Goal: Information Seeking & Learning: Learn about a topic

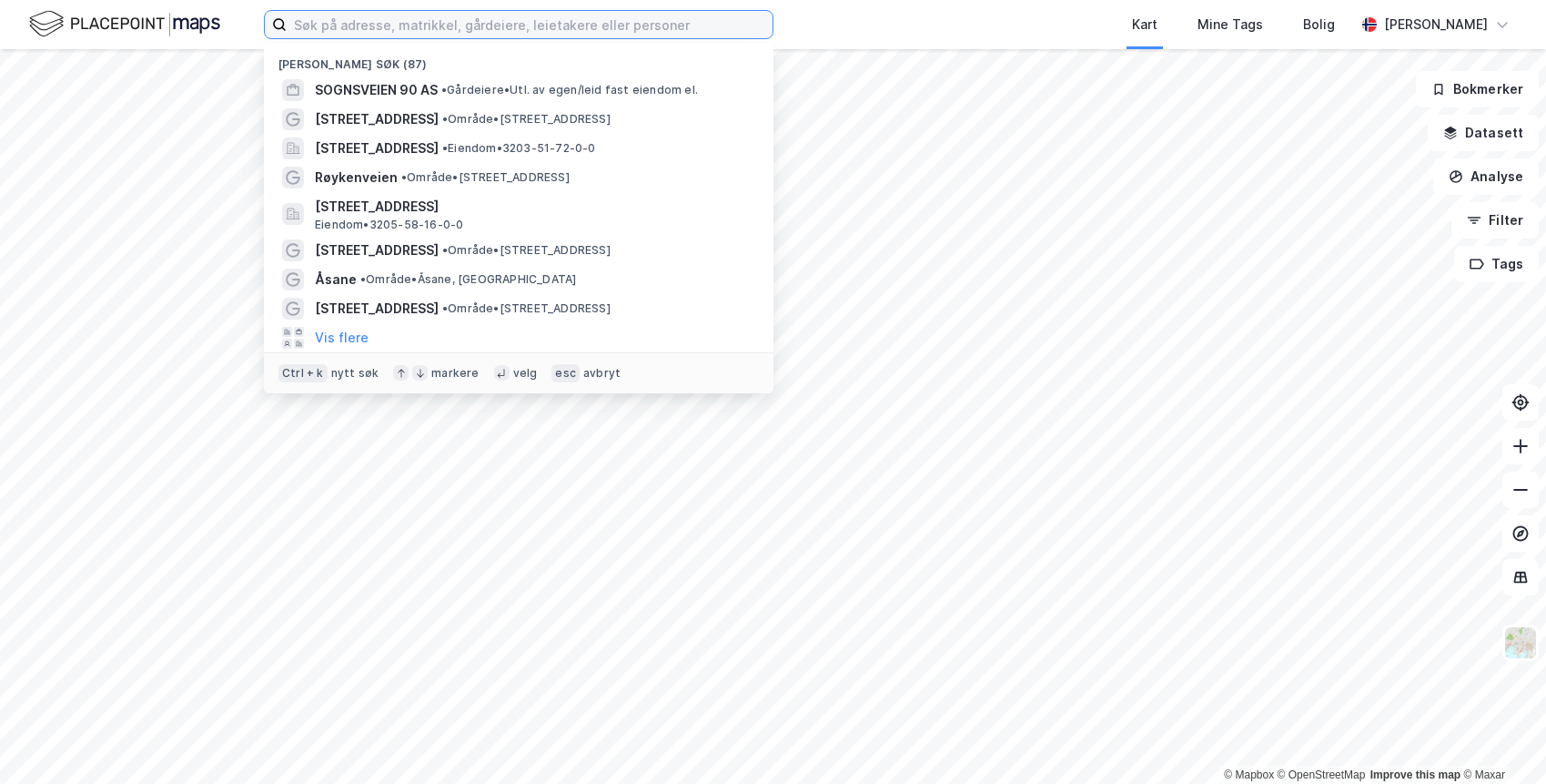
click at [320, 19] on input at bounding box center [530, 24] width 486 height 27
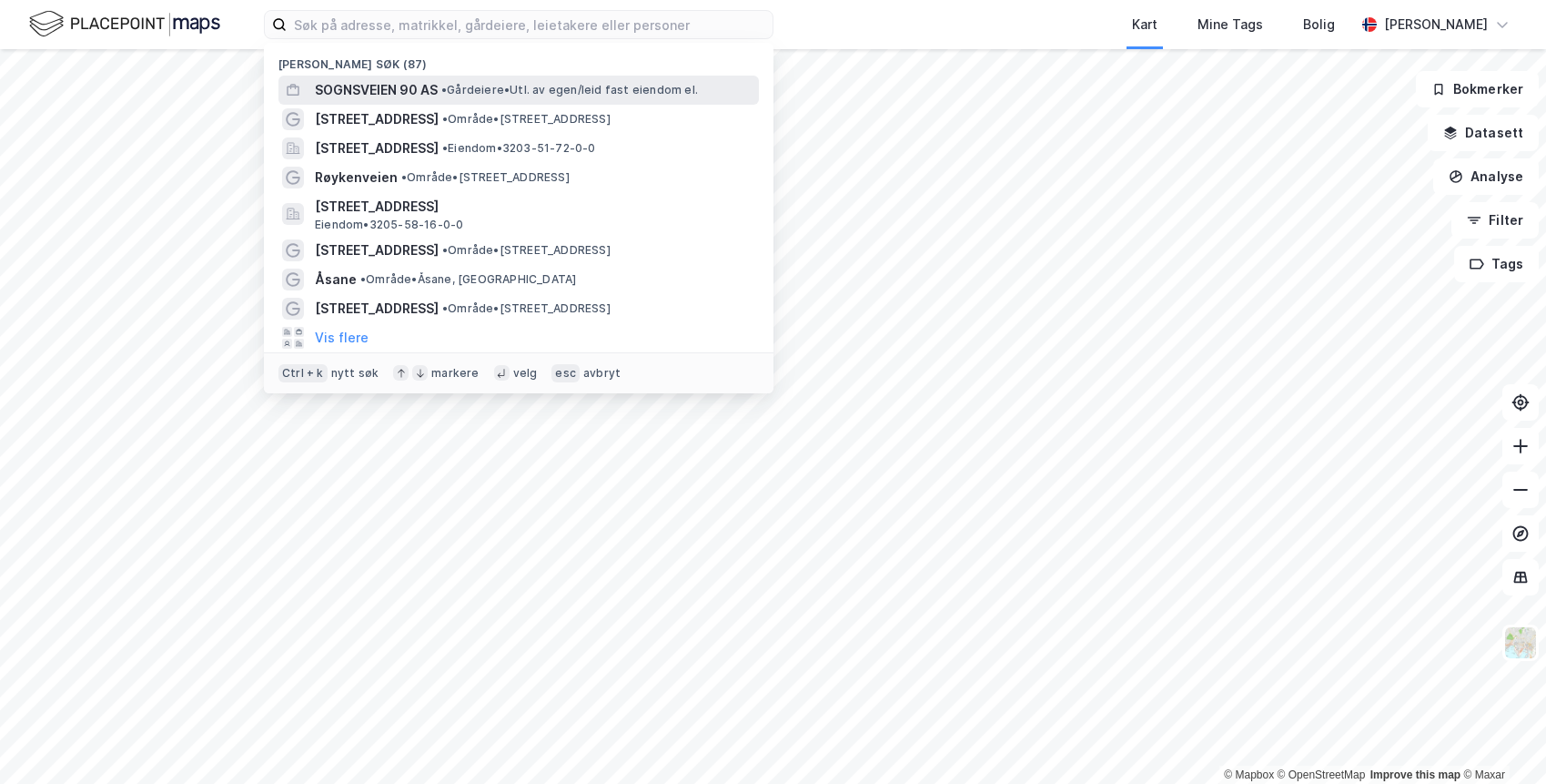
click at [380, 88] on span "SOGNSVEIEN 90 AS" at bounding box center [377, 90] width 123 height 22
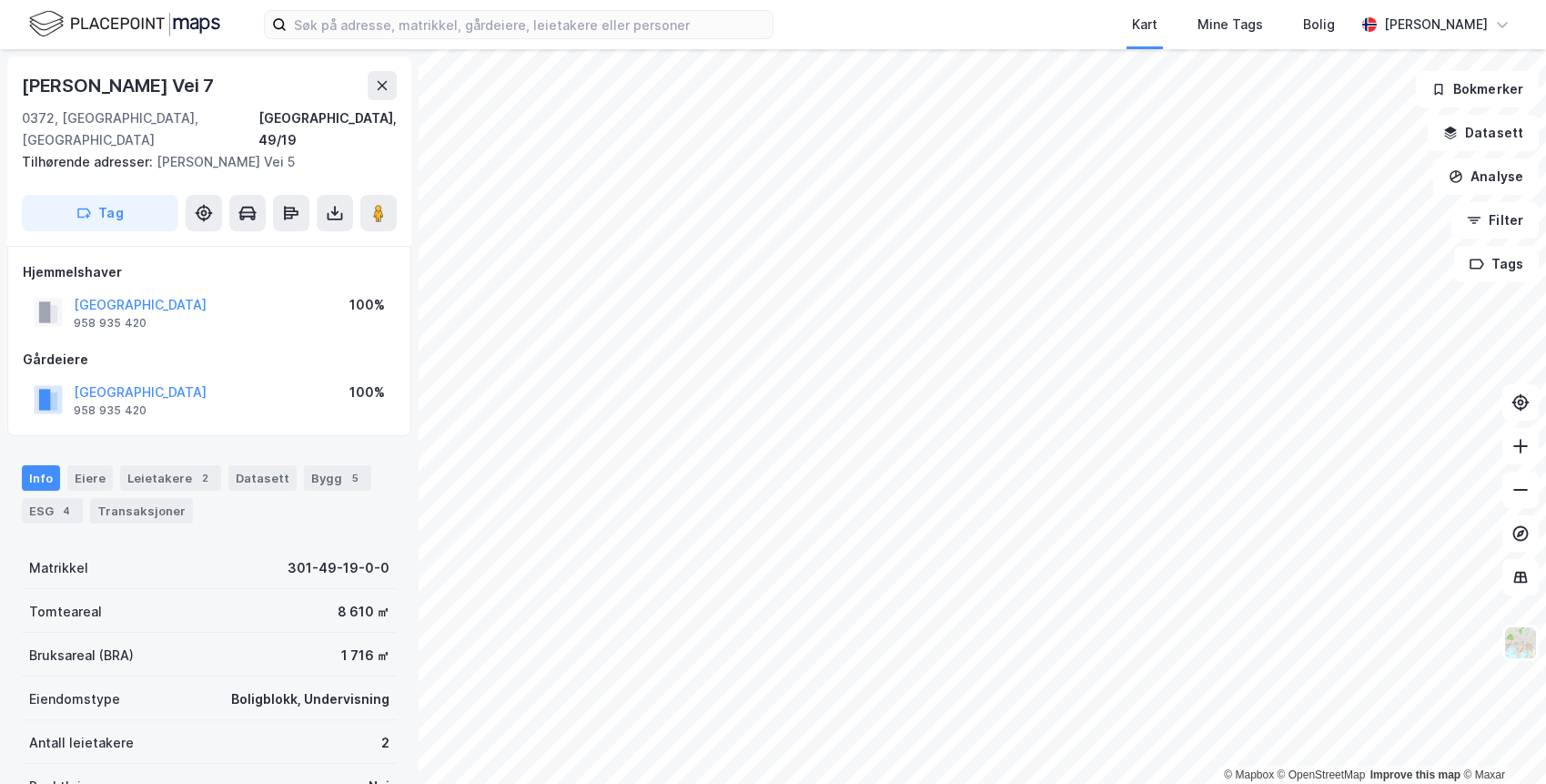
click at [0, 528] on div "Klaus [STREET_ADDRESS], 49/19 Tilhørende adresser: Klaus [STREET_ADDRESS] Tag […" at bounding box center [209, 416] width 419 height 735
